Goal: Information Seeking & Learning: Learn about a topic

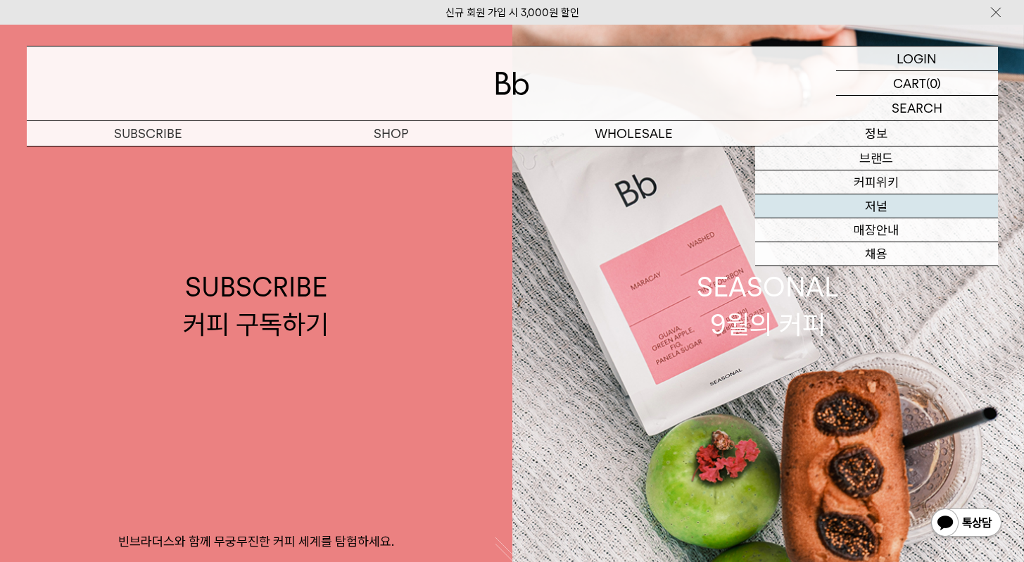
click at [885, 203] on link "저널" at bounding box center [876, 206] width 243 height 24
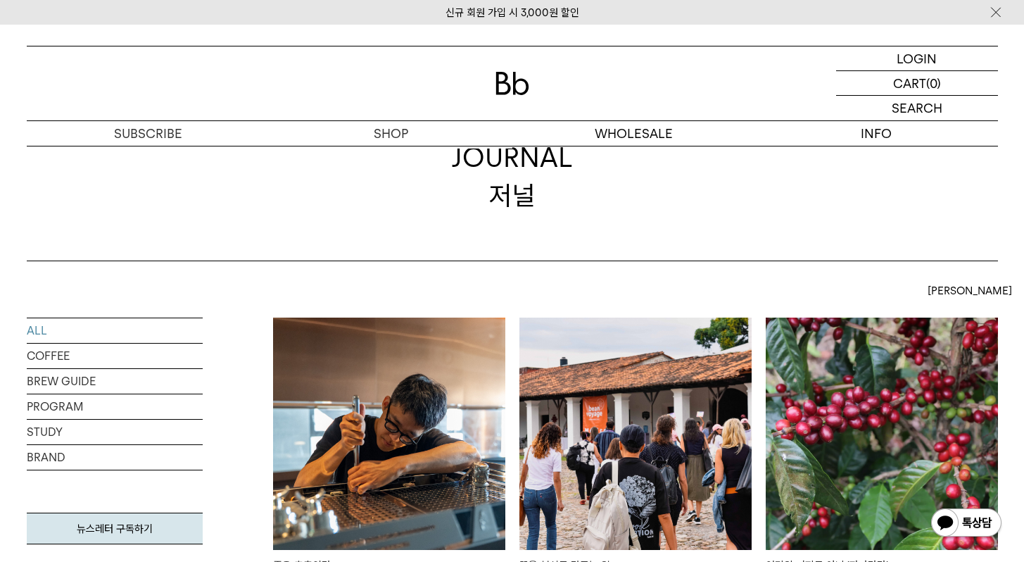
scroll to position [267, 0]
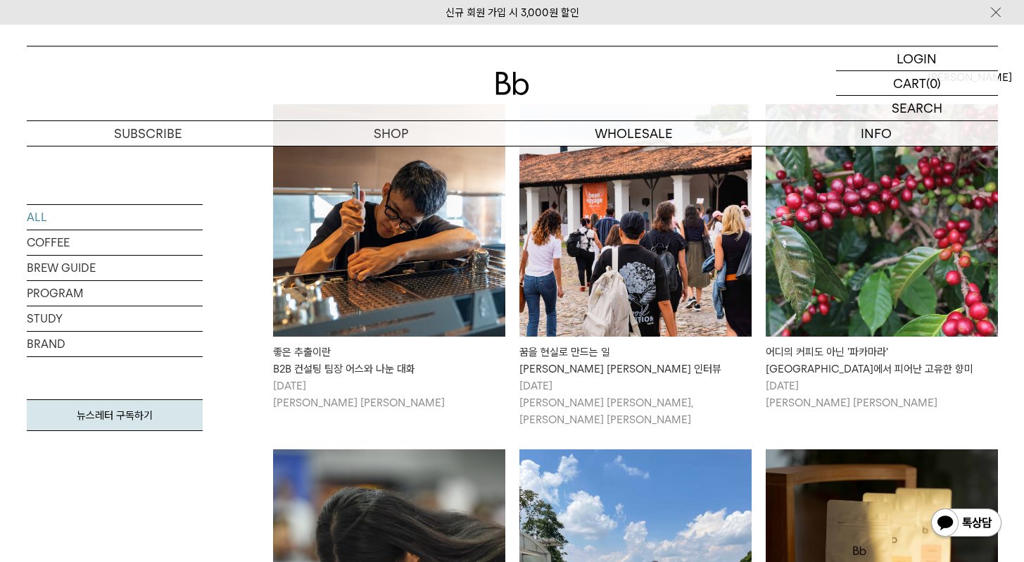
click at [416, 264] on img at bounding box center [389, 220] width 232 height 232
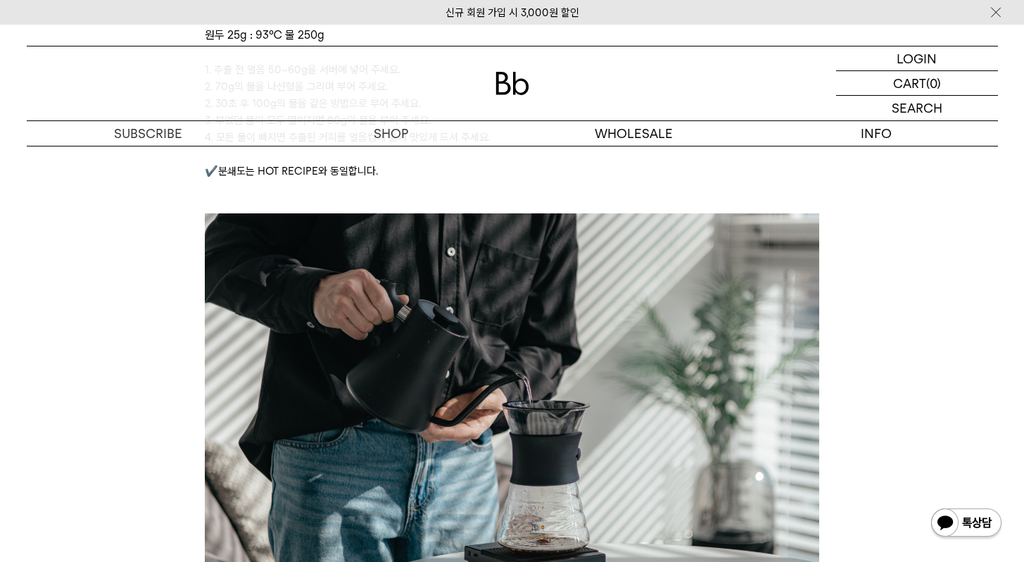
scroll to position [2965, 0]
